Goal: Register for event/course: Register for event/course

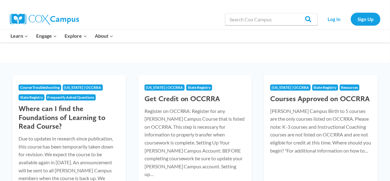
scroll to position [58, 0]
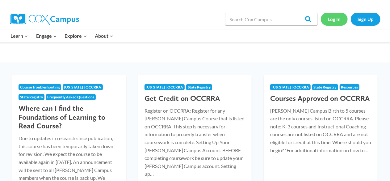
click at [335, 19] on link "Log In" at bounding box center [334, 19] width 27 height 13
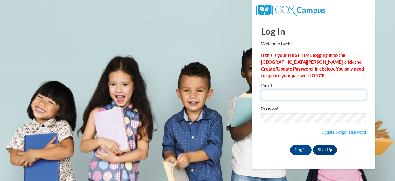
click at [305, 91] on input "Email" at bounding box center [313, 94] width 105 height 10
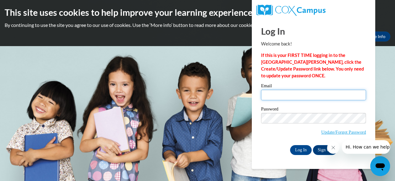
type input "[PERSON_NAME][EMAIL_ADDRESS][DOMAIN_NAME]"
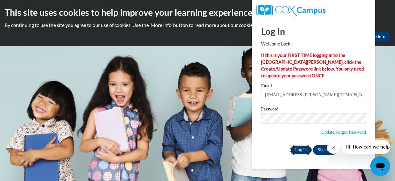
click at [301, 150] on input "Log In" at bounding box center [301, 150] width 22 height 10
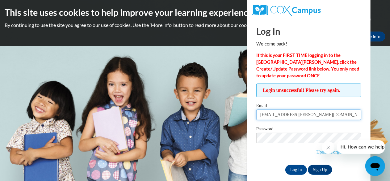
drag, startPoint x: 330, startPoint y: 115, endPoint x: 291, endPoint y: 114, distance: 39.5
click at [291, 114] on input "gallardo.areli@crestviewknights.com" at bounding box center [308, 114] width 105 height 10
click at [276, 115] on input "gallardo.areli" at bounding box center [308, 114] width 105 height 10
type input "areli_gallardo_begqn"
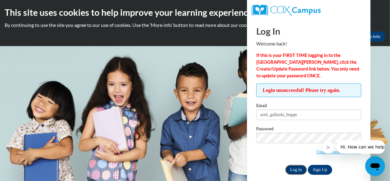
click at [293, 168] on input "Log In" at bounding box center [296, 169] width 22 height 10
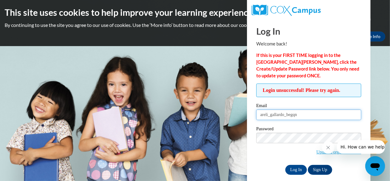
click at [317, 113] on input "areli_gallardo_begqn" at bounding box center [308, 114] width 105 height 10
type input "gallardo.areli@crestviewknights.com"
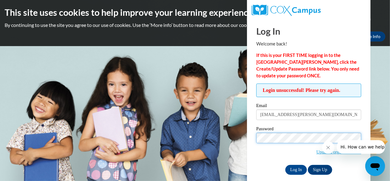
click at [285, 164] on input "Log In" at bounding box center [296, 169] width 22 height 10
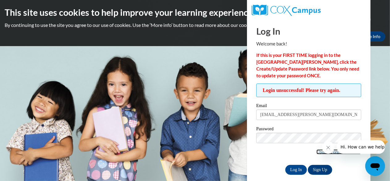
click at [316, 150] on link "Update/Forgot Password" at bounding box center [338, 151] width 45 height 5
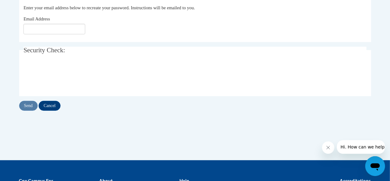
scroll to position [142, 0]
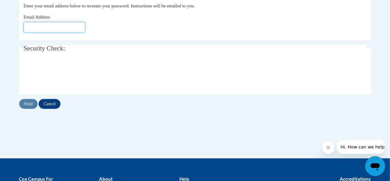
click at [66, 32] on input "Email Address" at bounding box center [54, 27] width 62 height 10
type input "gallardo.arel@crestviewknights.com"
click button "Refresh captcha" at bounding box center [0, 0] width 0 height 0
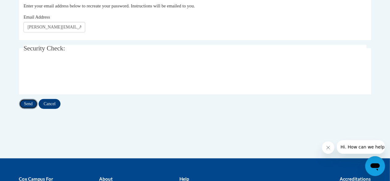
click at [23, 105] on input "Send" at bounding box center [28, 104] width 19 height 10
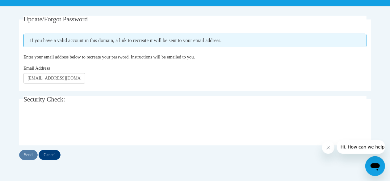
scroll to position [110, 0]
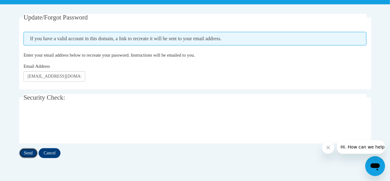
click at [31, 151] on input "Send" at bounding box center [28, 153] width 19 height 10
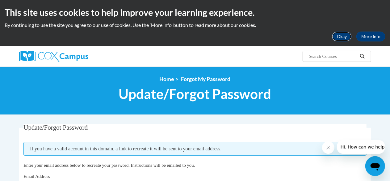
click at [347, 33] on button "Okay" at bounding box center [342, 36] width 20 height 10
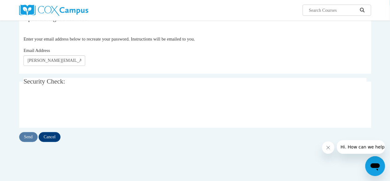
scroll to position [63, 0]
click at [49, 62] on input "[PERSON_NAME][EMAIL_ADDRESS][DOMAIN_NAME]" at bounding box center [54, 60] width 62 height 10
type input "[PERSON_NAME][EMAIL_ADDRESS][DOMAIN_NAME]"
click at [31, 135] on input "Send" at bounding box center [28, 136] width 19 height 10
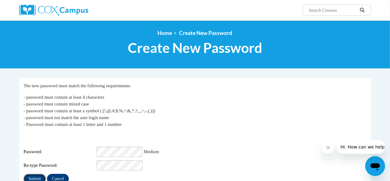
click at [38, 173] on input "Submit" at bounding box center [34, 178] width 22 height 10
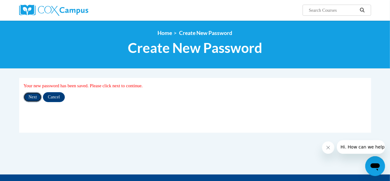
click at [31, 95] on input "Next" at bounding box center [32, 97] width 18 height 10
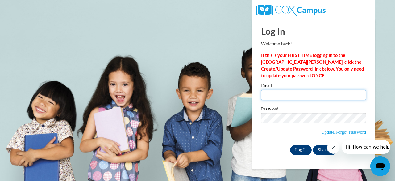
type input "gallardo.areli@crestviewknights.com"
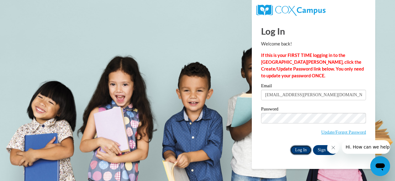
click at [301, 150] on input "Log In" at bounding box center [301, 150] width 22 height 10
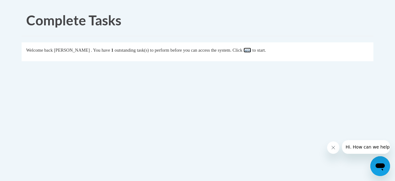
click at [251, 51] on link "here" at bounding box center [247, 50] width 8 height 5
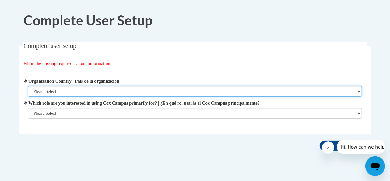
click at [159, 90] on select "Please Select [GEOGRAPHIC_DATA] | [GEOGRAPHIC_DATA] Outside of [GEOGRAPHIC_DATA…" at bounding box center [195, 91] width 334 height 10
select select "ad49bcad-a171-4b2e-b99c-48b446064914"
click at [28, 86] on select "Please Select [GEOGRAPHIC_DATA] | [GEOGRAPHIC_DATA] Outside of [GEOGRAPHIC_DATA…" at bounding box center [195, 91] width 334 height 10
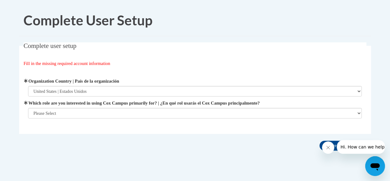
click at [158, 106] on span "Which role are you interested in using [PERSON_NAME] Campus primarily for? | ¿E…" at bounding box center [195, 108] width 334 height 19
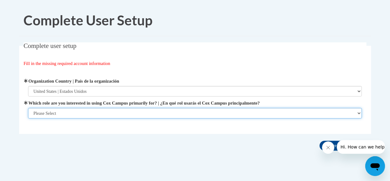
click at [158, 108] on select "Please Select College/University | Colegio/Universidad Community/Nonprofit Part…" at bounding box center [195, 113] width 334 height 10
select select "fbf2d438-af2f-41f8-98f1-81c410e29de3"
click at [28, 108] on select "Please Select College/University | Colegio/Universidad Community/Nonprofit Part…" at bounding box center [195, 113] width 334 height 10
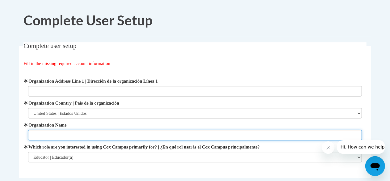
click at [152, 132] on input "Organization Name" at bounding box center [195, 135] width 334 height 10
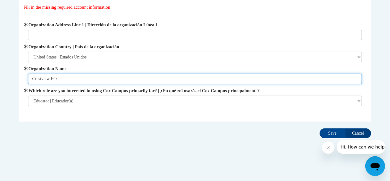
scroll to position [57, 0]
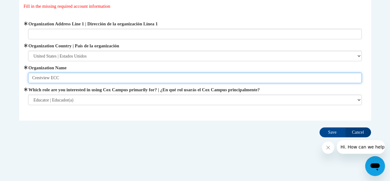
type input "Crestview ECC"
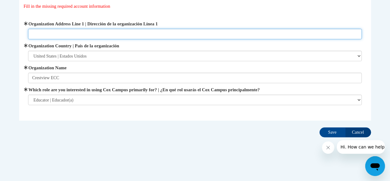
click at [176, 32] on input "Organization Address Line 1 | Dirección de la organización Línea 1" at bounding box center [195, 34] width 334 height 10
type input "[STREET_ADDRESS][PERSON_NAME]"
click at [319, 127] on input "Save" at bounding box center [332, 132] width 26 height 10
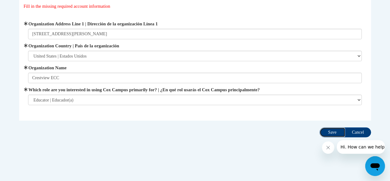
click at [328, 133] on input "Save" at bounding box center [332, 132] width 26 height 10
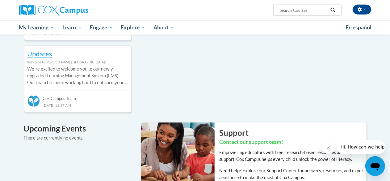
scroll to position [327, 0]
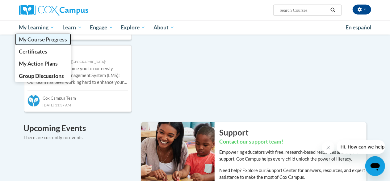
click at [40, 43] on link "My Course Progress" at bounding box center [43, 39] width 56 height 12
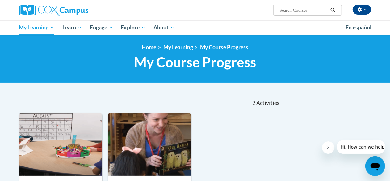
click at [283, 9] on input "Search..." at bounding box center [303, 9] width 49 height 7
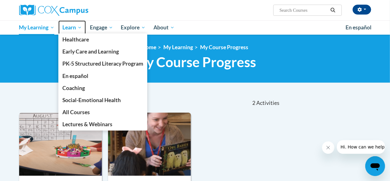
click at [76, 27] on span "Learn" at bounding box center [71, 27] width 19 height 7
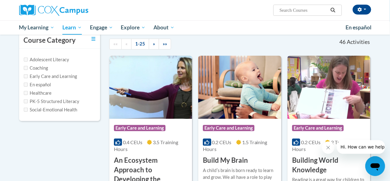
scroll to position [62, 0]
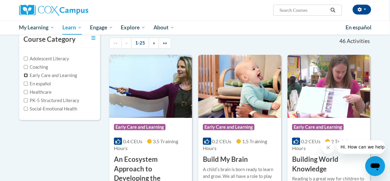
click at [26, 75] on input "Early Care and Learning" at bounding box center [26, 75] width 4 height 4
checkbox input "true"
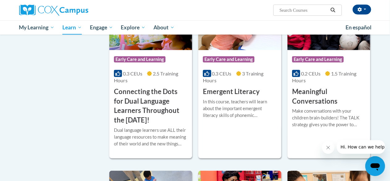
scroll to position [325, 0]
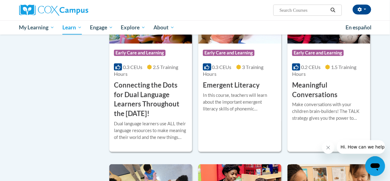
click at [319, 102] on div "Make conversations with your children brain-builders! The TALK strategy gives y…" at bounding box center [328, 111] width 73 height 20
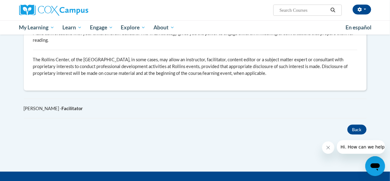
scroll to position [343, 0]
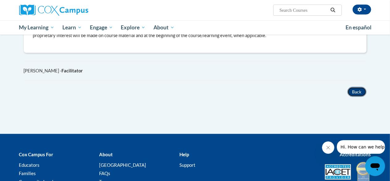
click at [362, 87] on button "Back" at bounding box center [356, 92] width 19 height 10
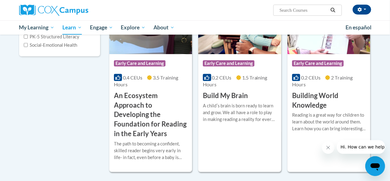
scroll to position [125, 0]
click at [327, 85] on div "0.2 CEUs 2 Training Hours" at bounding box center [328, 81] width 73 height 14
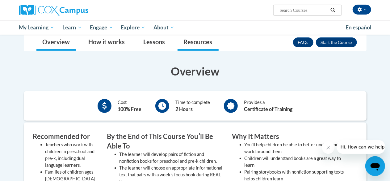
scroll to position [92, 0]
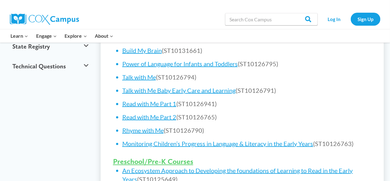
scroll to position [293, 0]
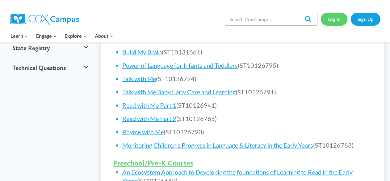
click at [332, 18] on link "Log In" at bounding box center [334, 19] width 27 height 13
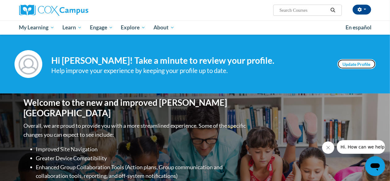
click at [366, 62] on link "Update Profile" at bounding box center [356, 64] width 38 height 10
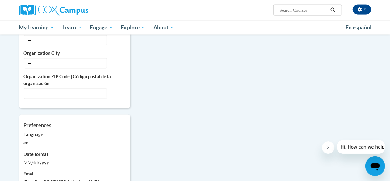
scroll to position [519, 0]
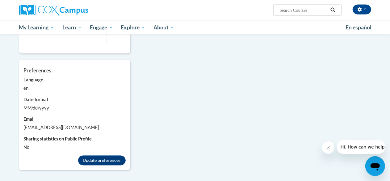
click at [35, 105] on div "MM/dd/yyyy" at bounding box center [75, 108] width 102 height 7
click at [96, 155] on button "Update preferences" at bounding box center [102, 160] width 48 height 10
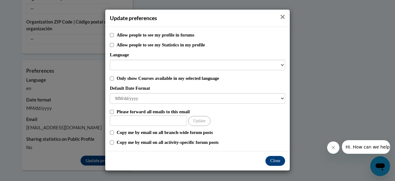
click at [283, 14] on icon "Close" at bounding box center [282, 17] width 5 height 6
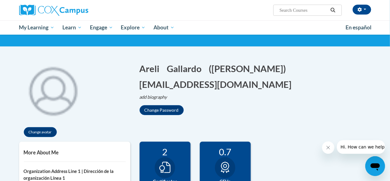
scroll to position [36, 0]
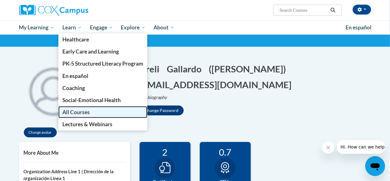
click at [69, 109] on span "All Courses" at bounding box center [75, 112] width 27 height 6
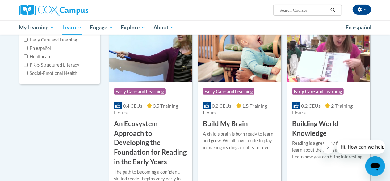
scroll to position [98, 0]
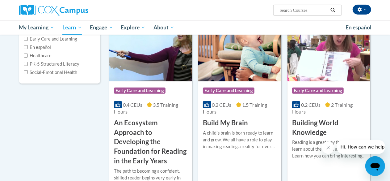
click at [156, 72] on img at bounding box center [150, 49] width 83 height 63
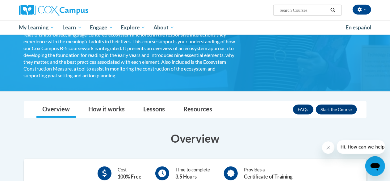
scroll to position [105, 0]
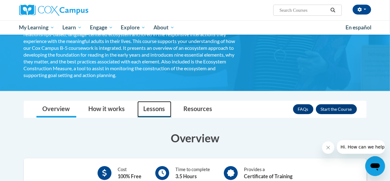
click at [157, 109] on link "Lessons" at bounding box center [154, 109] width 34 height 16
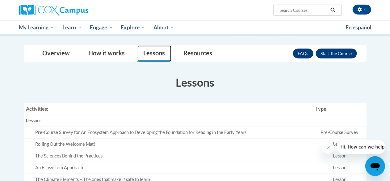
scroll to position [159, 0]
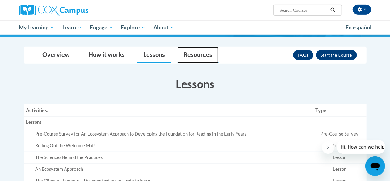
click at [198, 53] on link "Resources" at bounding box center [197, 55] width 41 height 16
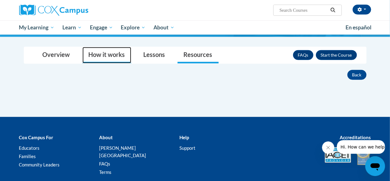
click at [121, 53] on link "How it works" at bounding box center [106, 55] width 49 height 16
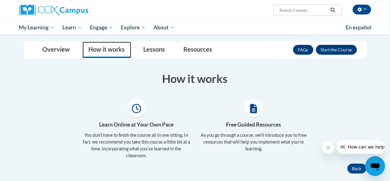
scroll to position [165, 0]
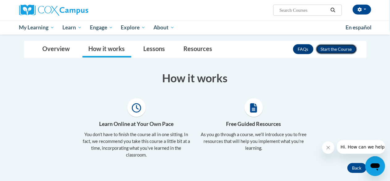
click at [335, 47] on button "Enroll" at bounding box center [336, 49] width 41 height 10
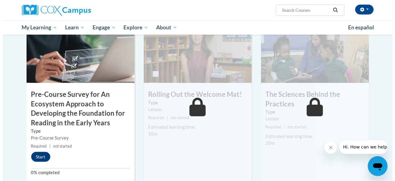
scroll to position [173, 0]
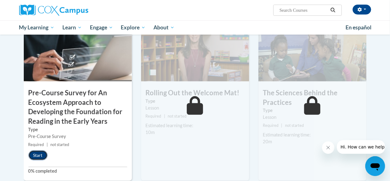
click at [38, 156] on button "Start" at bounding box center [37, 155] width 19 height 10
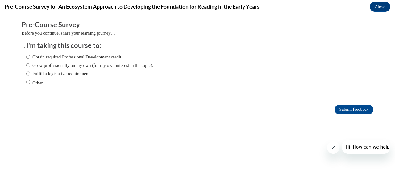
scroll to position [0, 0]
click at [26, 57] on input "Obtain required Professional Development credit." at bounding box center [28, 56] width 4 height 7
radio input "true"
click at [339, 108] on input "Submit feedback" at bounding box center [354, 109] width 39 height 10
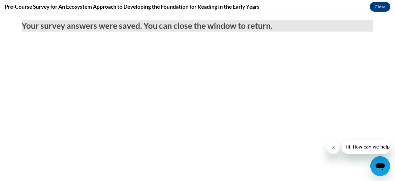
click at [328, 142] on div at bounding box center [358, 147] width 63 height 14
drag, startPoint x: 332, startPoint y: 144, endPoint x: 327, endPoint y: 139, distance: 6.8
click html
click at [332, 144] on button "Close message from company" at bounding box center [333, 147] width 12 height 12
click at [332, 147] on icon "Close message from company" at bounding box center [333, 147] width 5 height 5
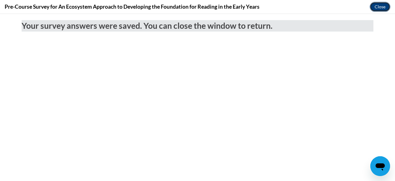
click at [377, 4] on button "Close" at bounding box center [380, 7] width 21 height 10
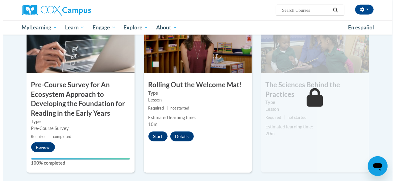
scroll to position [185, 0]
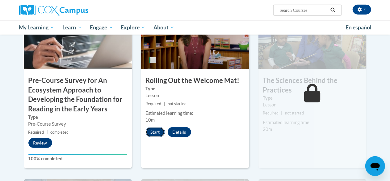
click at [157, 127] on button "Start" at bounding box center [155, 132] width 19 height 10
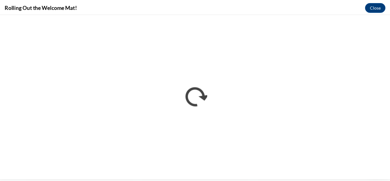
scroll to position [0, 0]
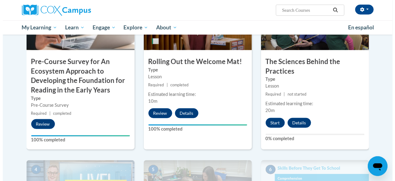
scroll to position [204, 0]
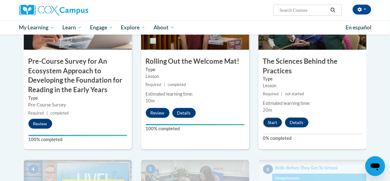
click at [268, 124] on button "Start" at bounding box center [272, 122] width 19 height 10
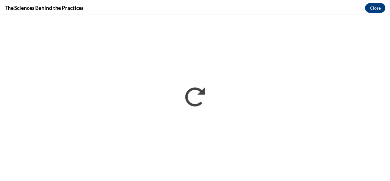
scroll to position [0, 0]
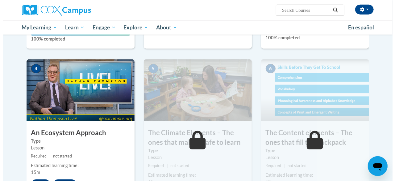
scroll to position [357, 0]
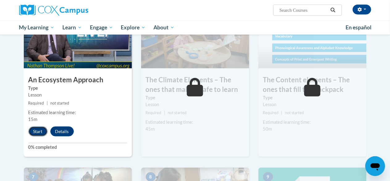
click at [38, 131] on button "Start" at bounding box center [37, 131] width 19 height 10
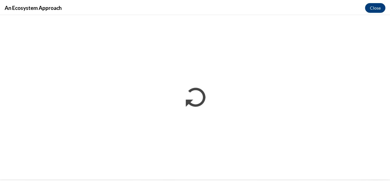
scroll to position [0, 0]
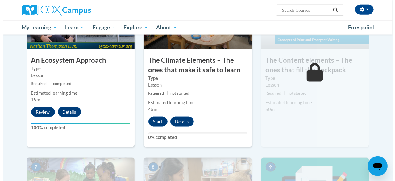
scroll to position [377, 0]
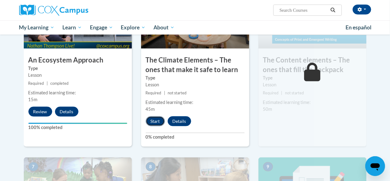
click at [150, 120] on button "Start" at bounding box center [155, 121] width 19 height 10
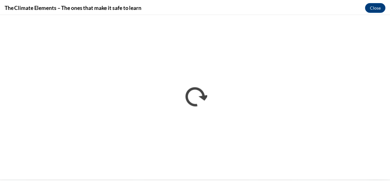
scroll to position [0, 0]
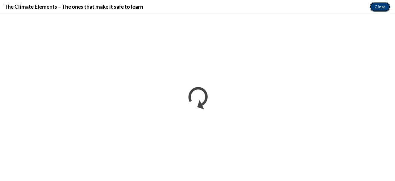
click at [375, 3] on button "Close" at bounding box center [380, 7] width 21 height 10
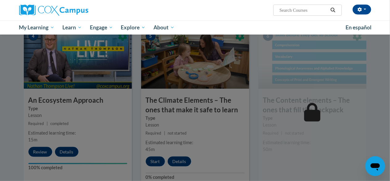
scroll to position [335, 0]
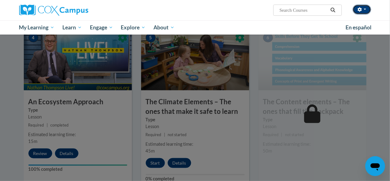
click at [357, 12] on icon "button" at bounding box center [359, 9] width 4 height 4
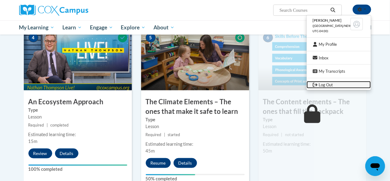
click at [320, 85] on link "Log Out" at bounding box center [338, 85] width 64 height 8
